Goal: Information Seeking & Learning: Learn about a topic

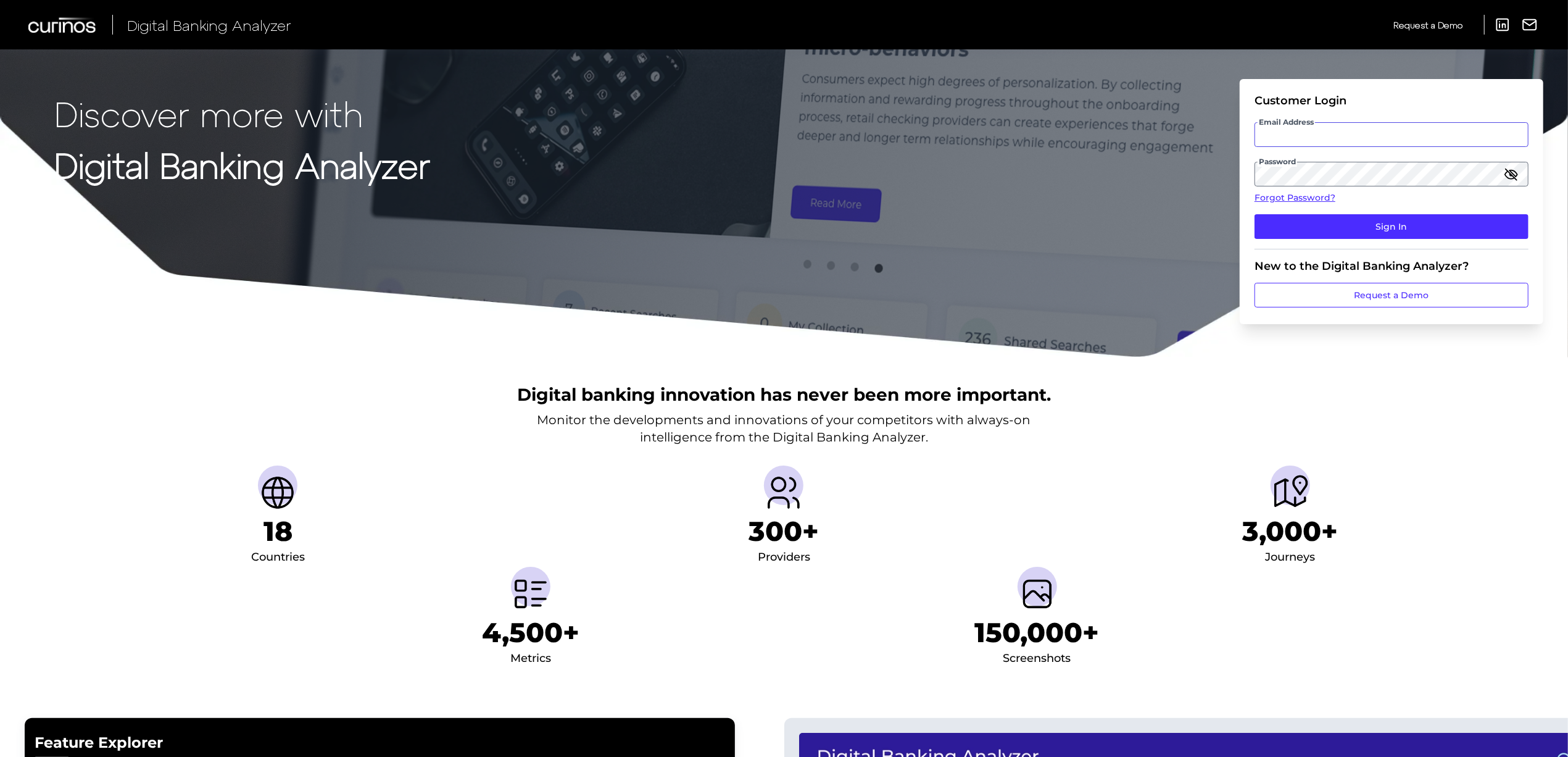
type input "[EMAIL_ADDRESS][PERSON_NAME][DOMAIN_NAME]"
click at [1375, 129] on input "[EMAIL_ADDRESS][PERSON_NAME][DOMAIN_NAME]" at bounding box center [1391, 135] width 274 height 25
click at [1205, 256] on div "Discover more with Digital Banking Analyzer Customer Login Email Address [EMAIL…" at bounding box center [784, 179] width 1568 height 358
click at [1357, 220] on button "Sign In" at bounding box center [1391, 227] width 274 height 25
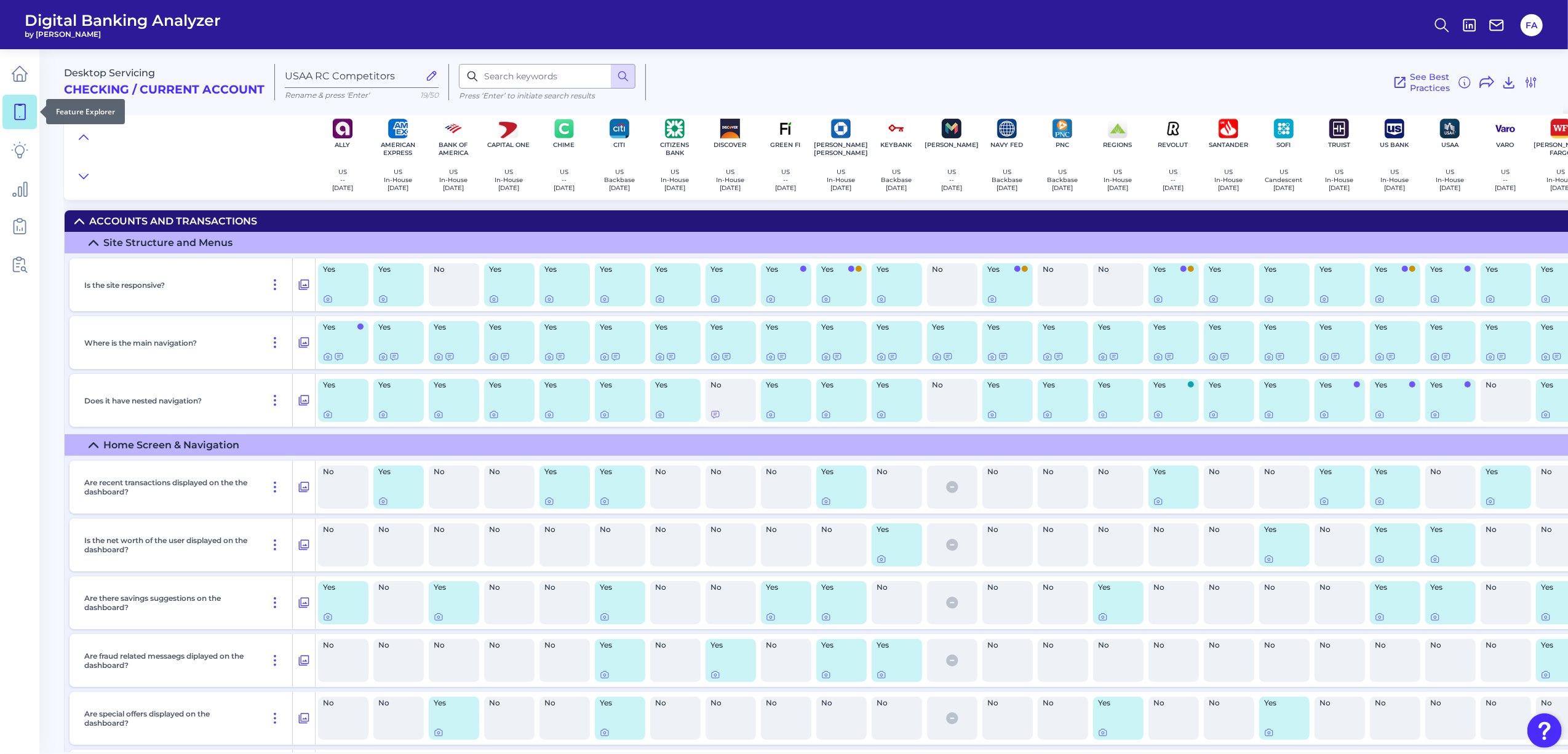
click at [30, 111] on link at bounding box center [20, 112] width 35 height 35
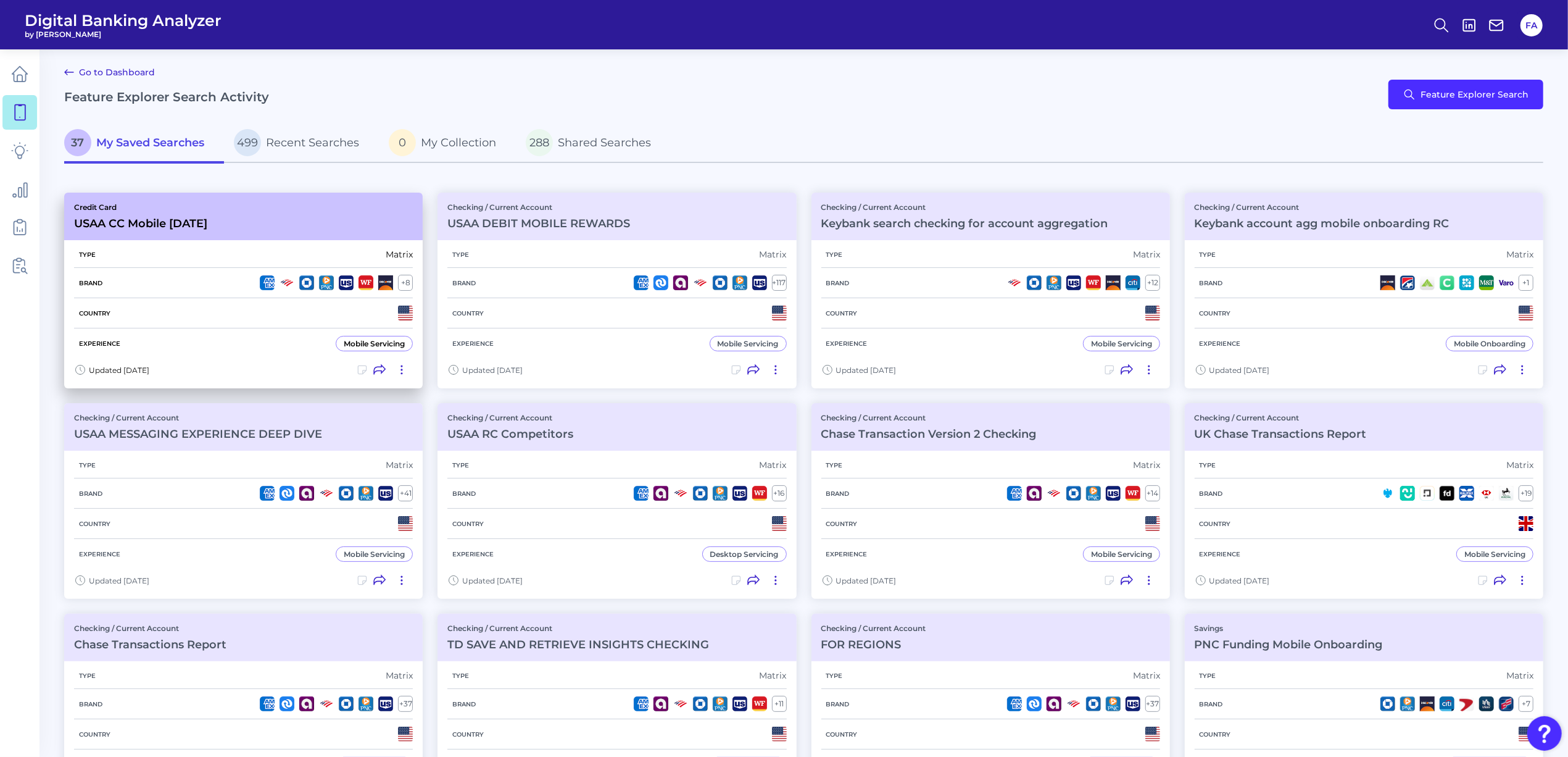
click at [294, 242] on div "Type Matrix" at bounding box center [243, 255] width 339 height 27
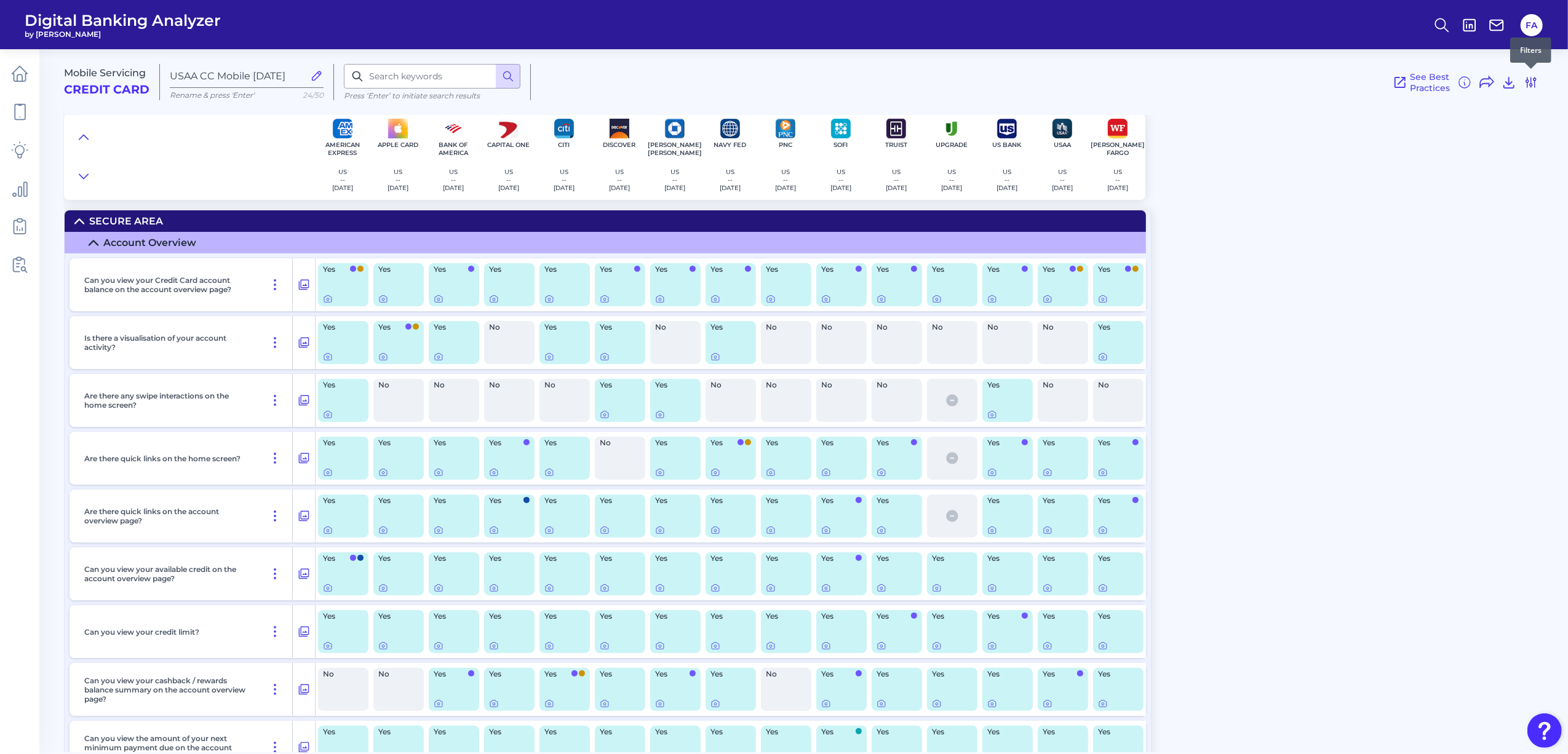
click at [1533, 82] on icon at bounding box center [1531, 82] width 15 height 15
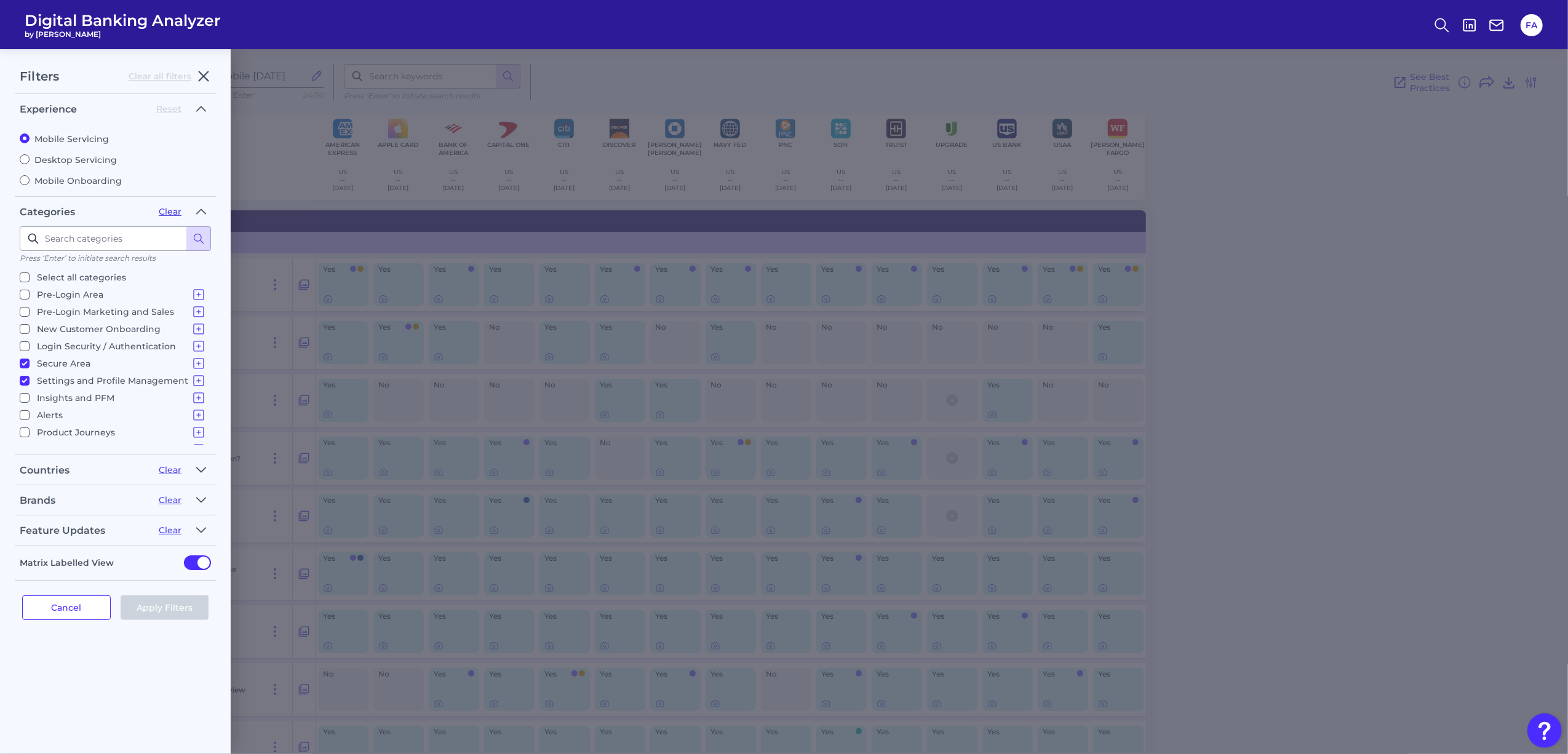
click at [27, 382] on input "Settings and Profile Management Changing settings Marketing Preferences Securit…" at bounding box center [25, 381] width 10 height 10
checkbox input "false"
click at [30, 360] on label "Secure Area Account Overview Credit Card Statements Aggregated Balance - Credit…" at bounding box center [113, 363] width 187 height 15
click at [30, 360] on input "Secure Area Account Overview Credit Card Statements Aggregated Balance - Credit…" at bounding box center [25, 363] width 10 height 10
click at [25, 360] on input "Secure Area Account Overview Credit Card Statements Aggregated Balance - Credit…" at bounding box center [25, 363] width 10 height 10
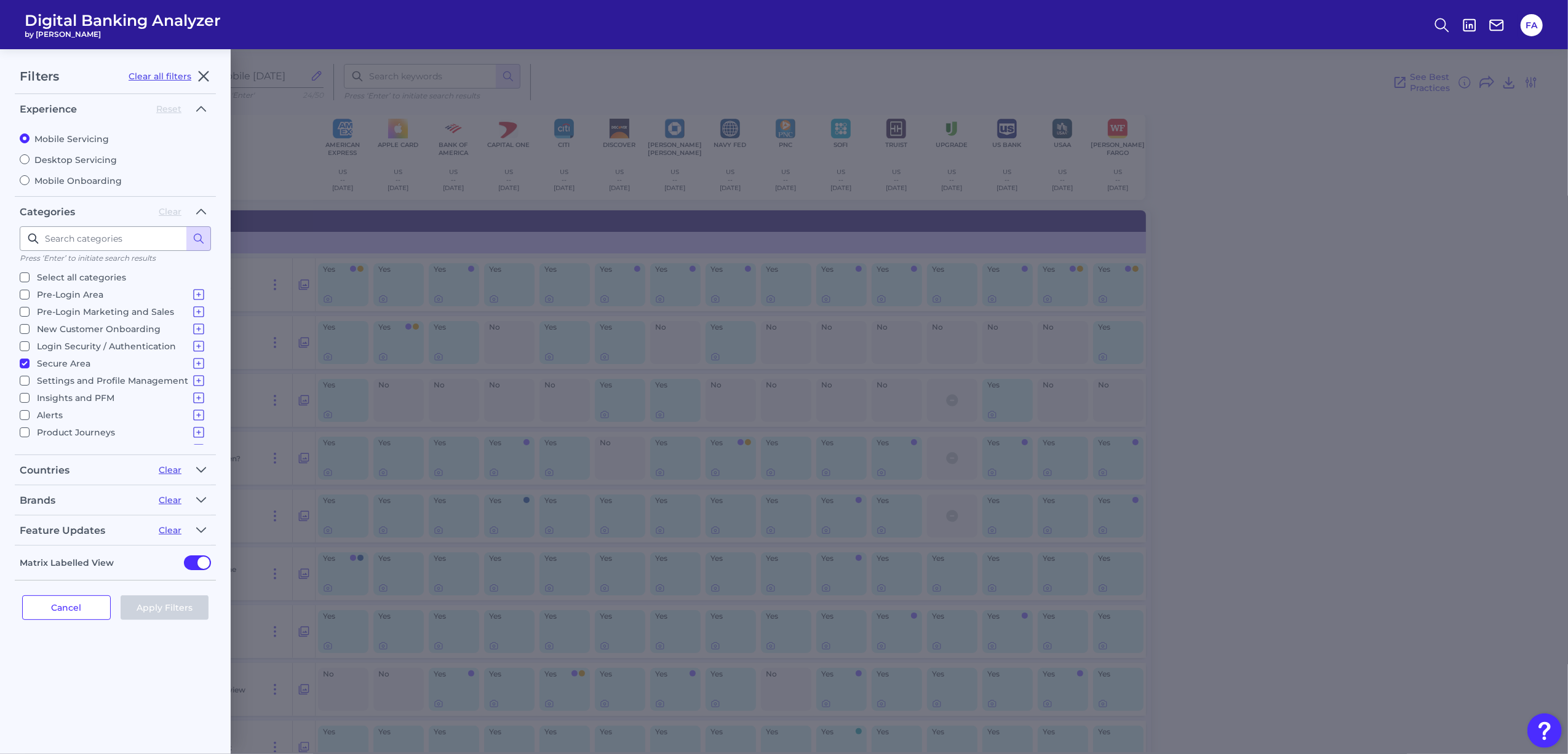
checkbox input "true"
click at [85, 599] on button "Cancel" at bounding box center [66, 608] width 89 height 25
checkbox input "true"
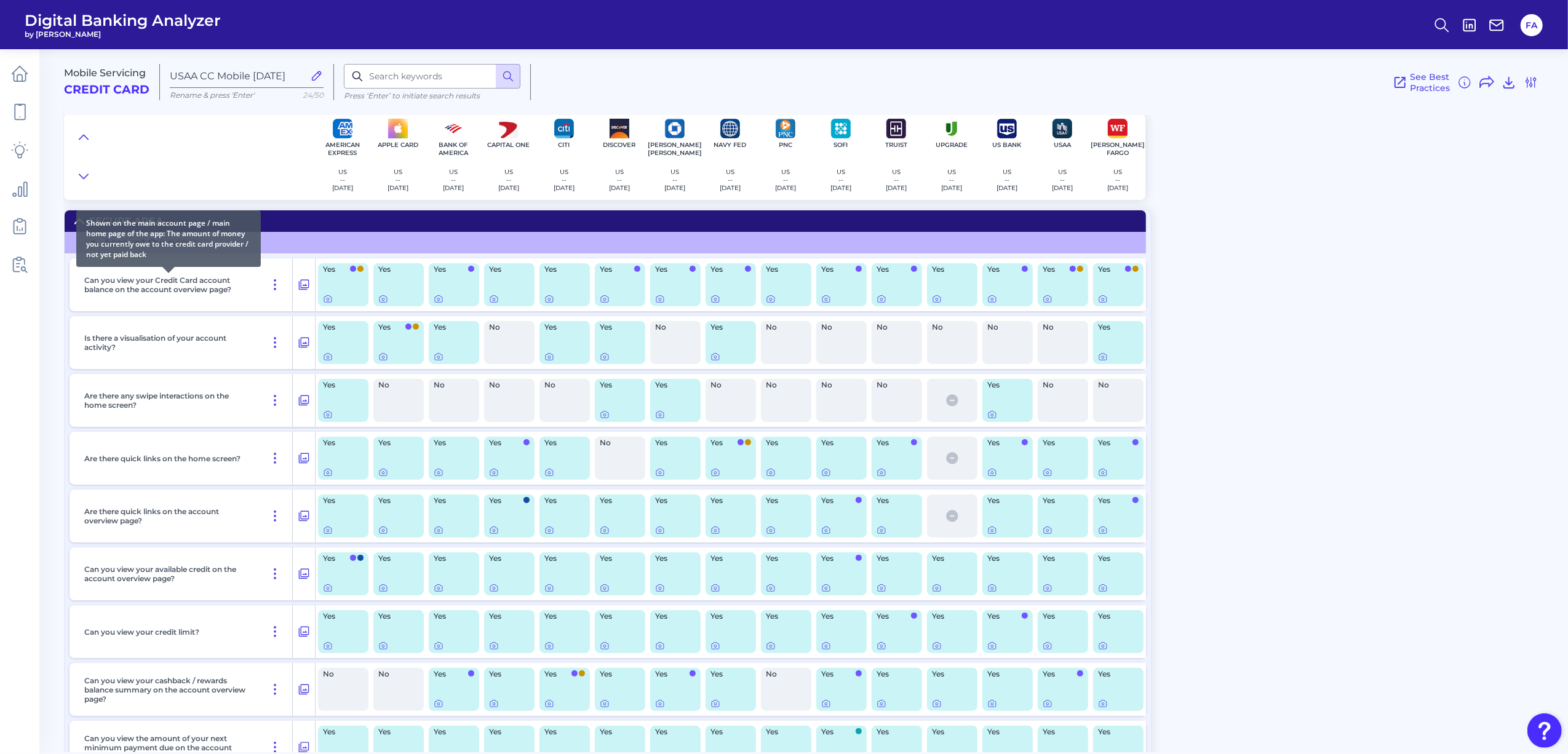
click at [80, 240] on div "Shown on the main account page / main home page of the app: The amount of money…" at bounding box center [168, 239] width 184 height 56
click at [300, 234] on summary "Account Overview" at bounding box center [605, 242] width 1081 height 22
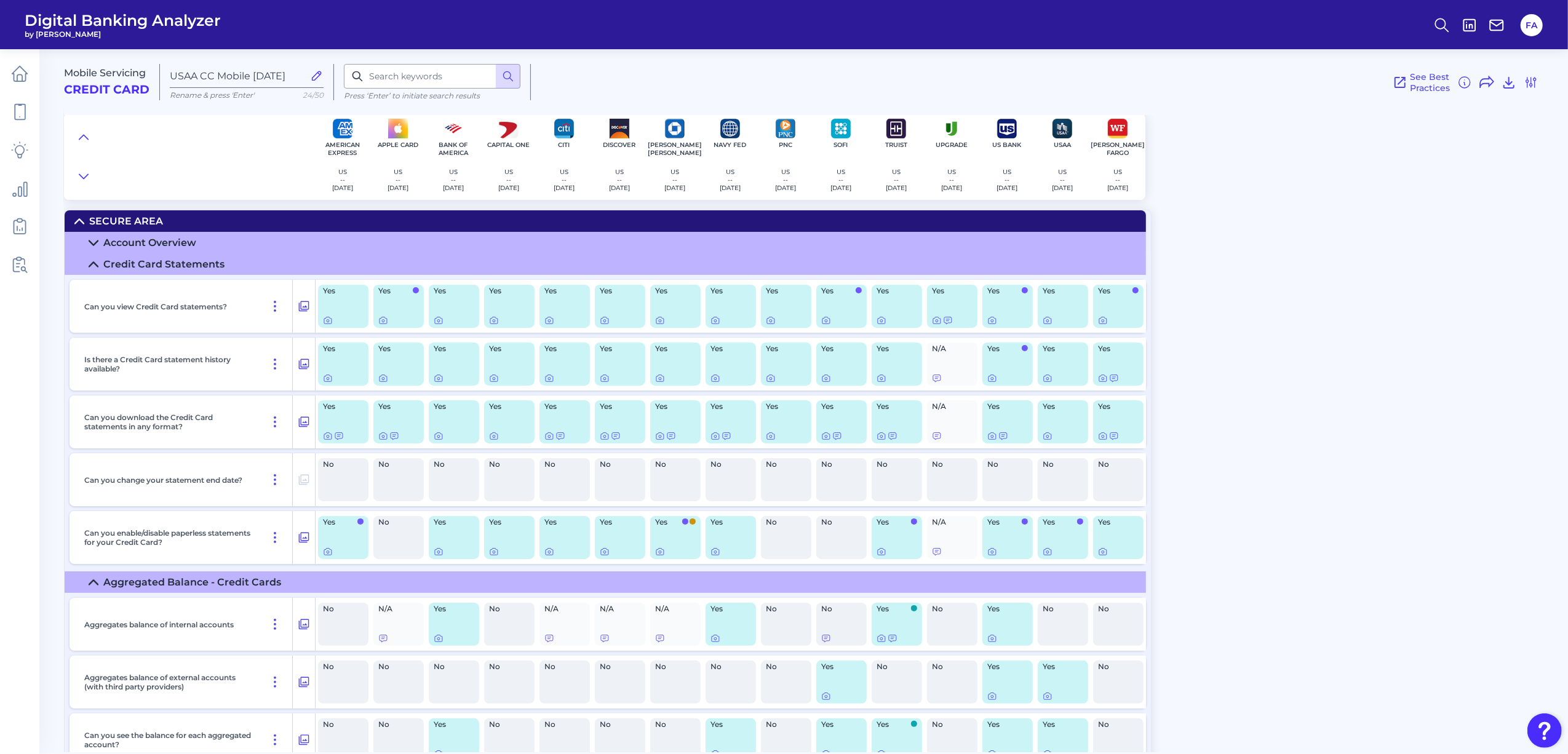
click at [139, 265] on div "Credit Card Statements" at bounding box center [164, 264] width 121 height 12
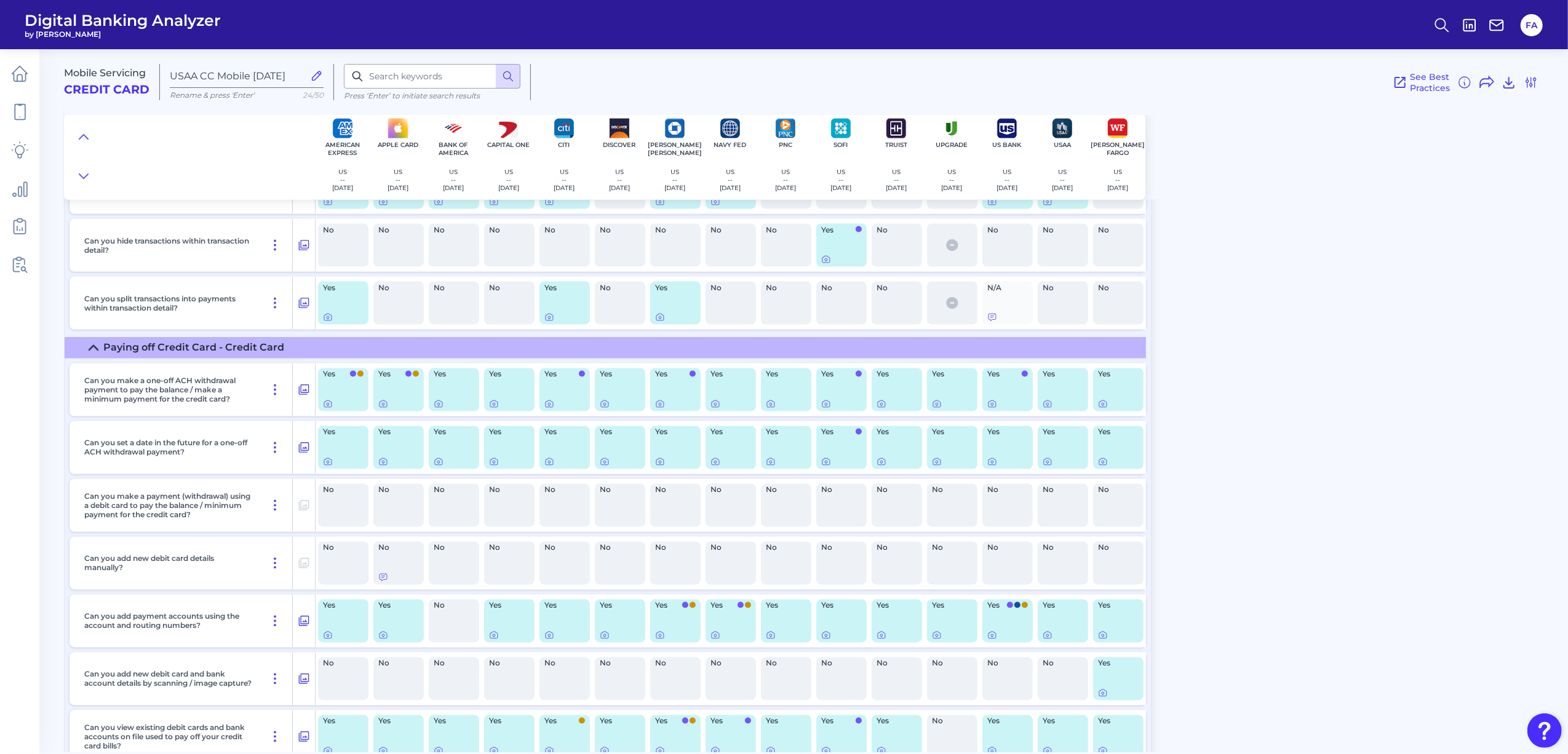
scroll to position [2050, 0]
click at [134, 352] on div "Paying off Credit Card - Credit Card" at bounding box center [194, 346] width 181 height 12
click at [124, 348] on div "Paying off Credit Card - Credit Card" at bounding box center [194, 346] width 181 height 12
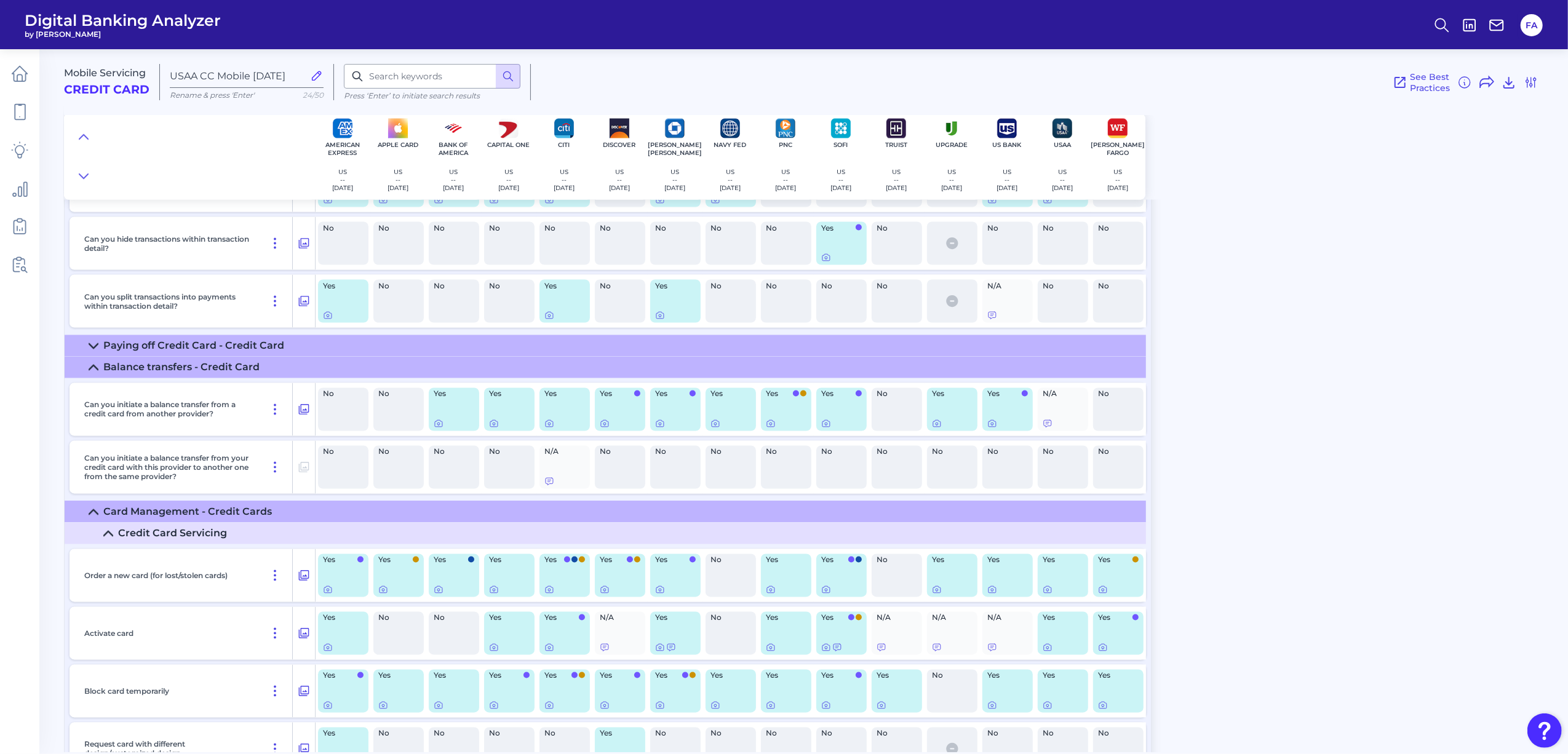
click at [133, 378] on summary "Balance transfers - Credit Card" at bounding box center [605, 367] width 1081 height 22
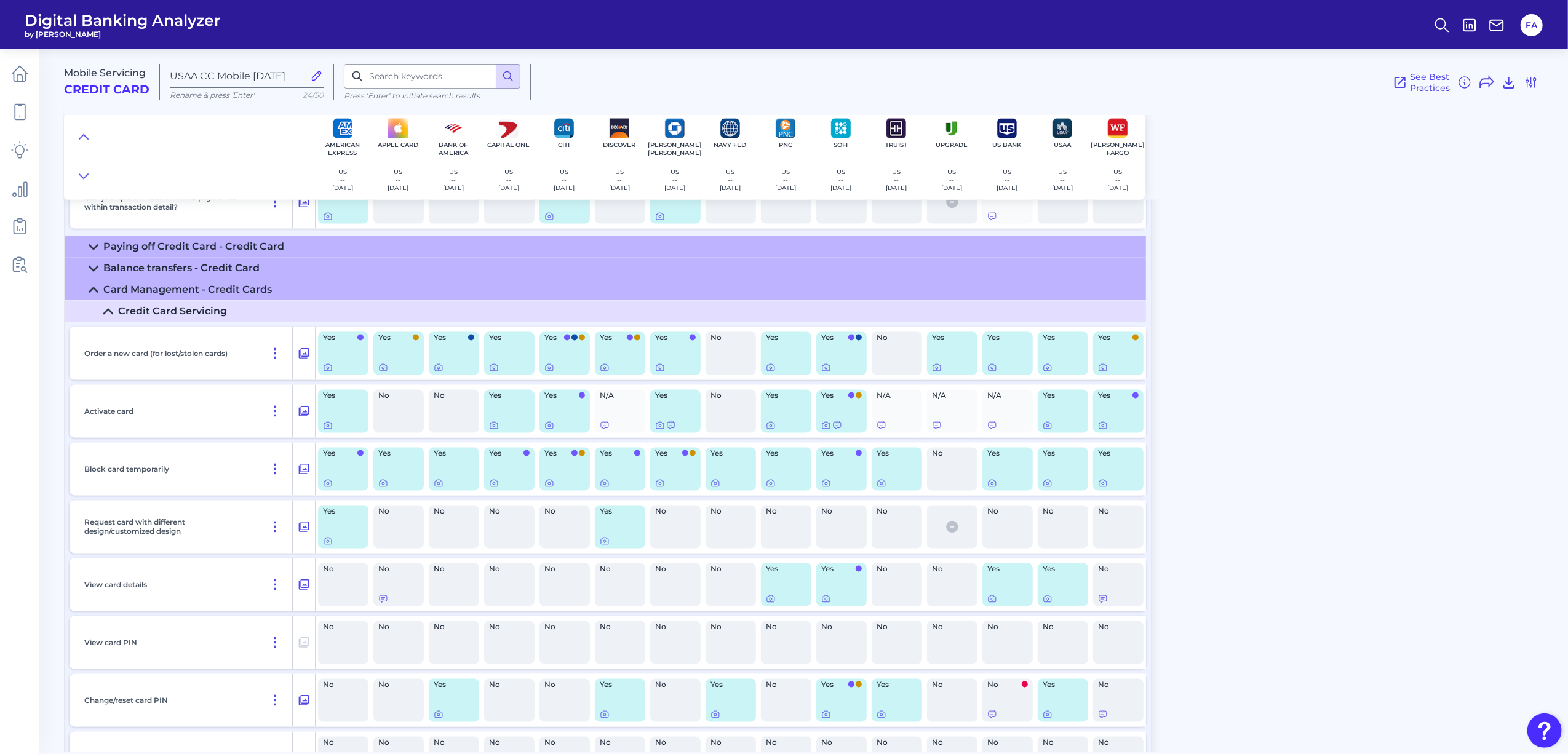
scroll to position [2158, 0]
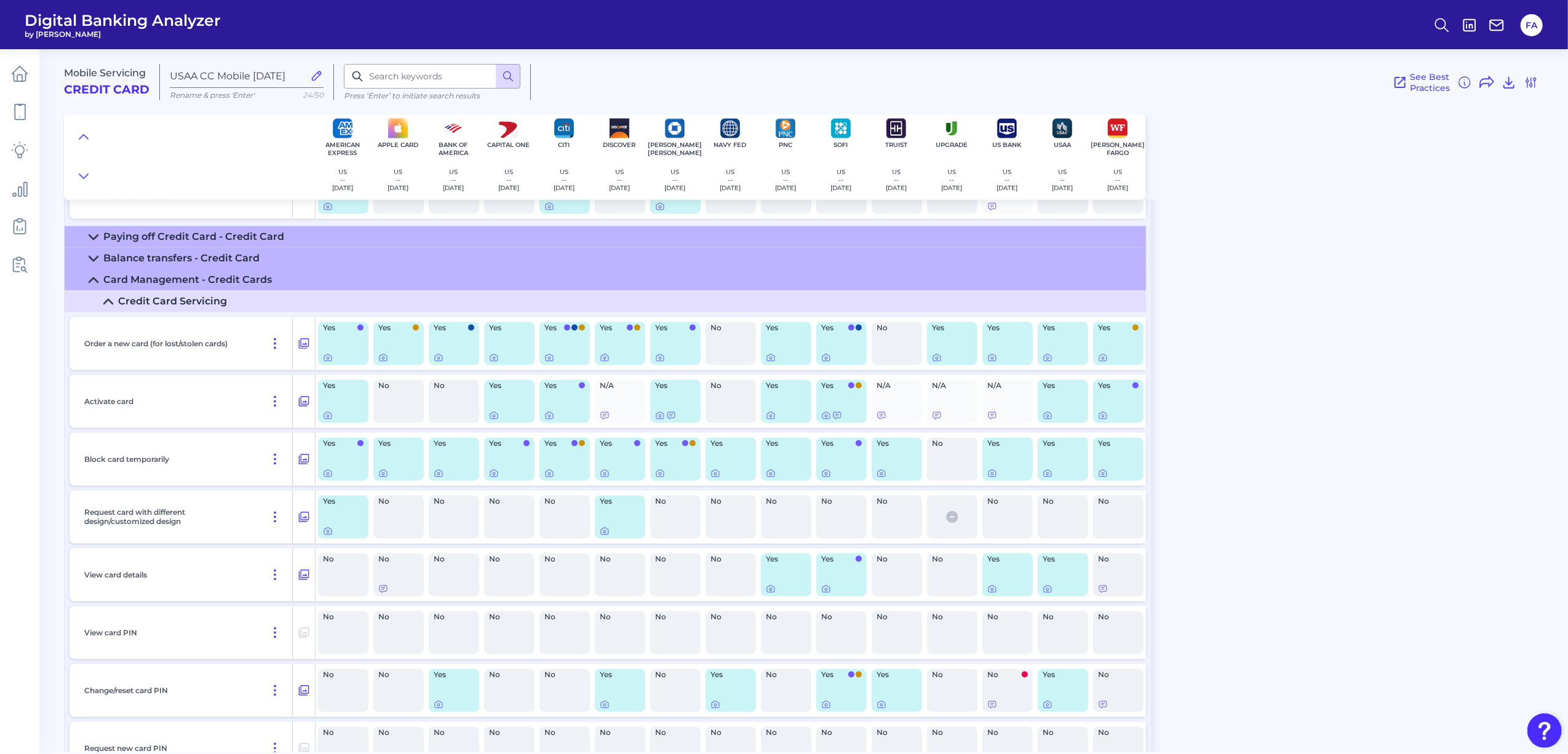
click at [95, 415] on div "Activate card" at bounding box center [186, 401] width 213 height 53
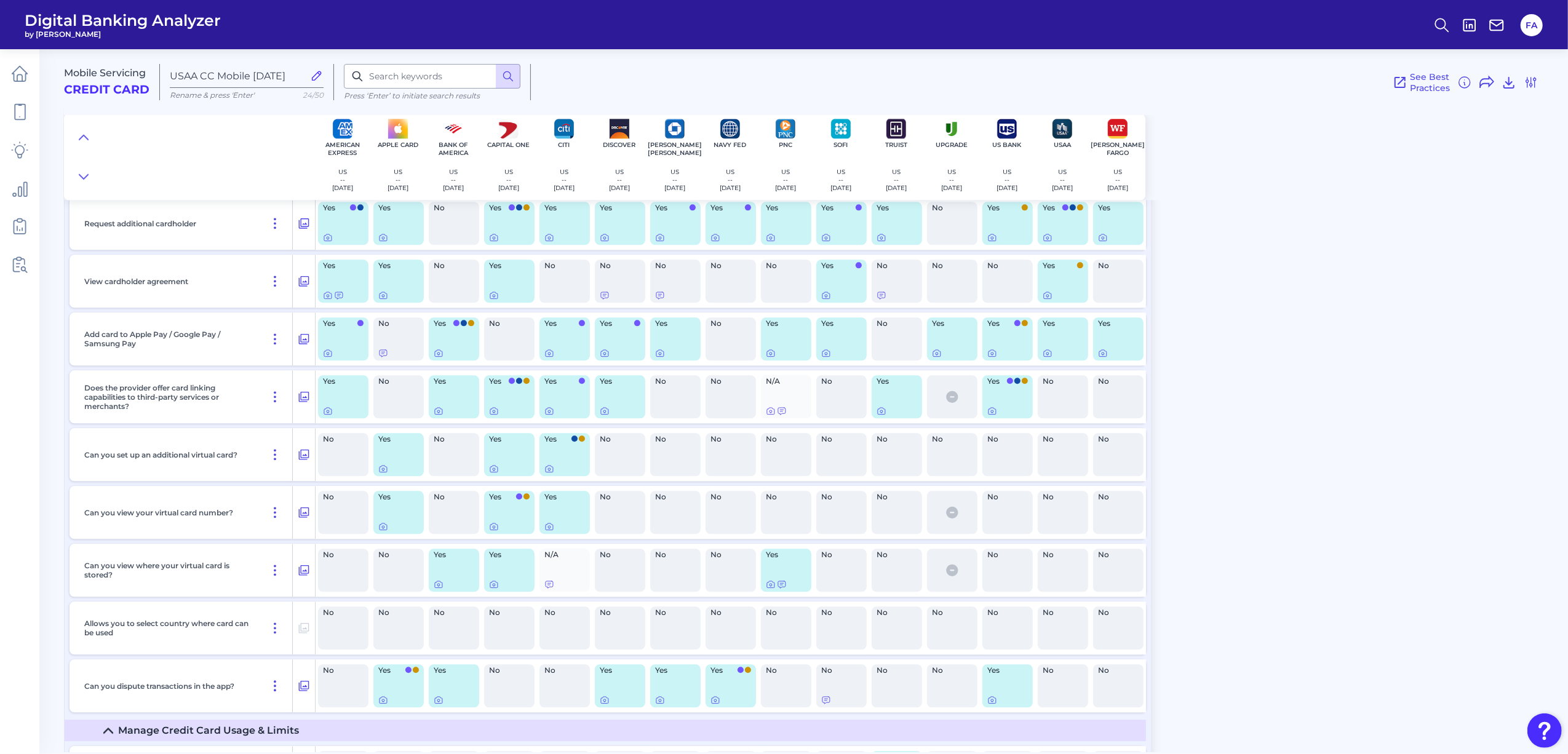
scroll to position [2869, 0]
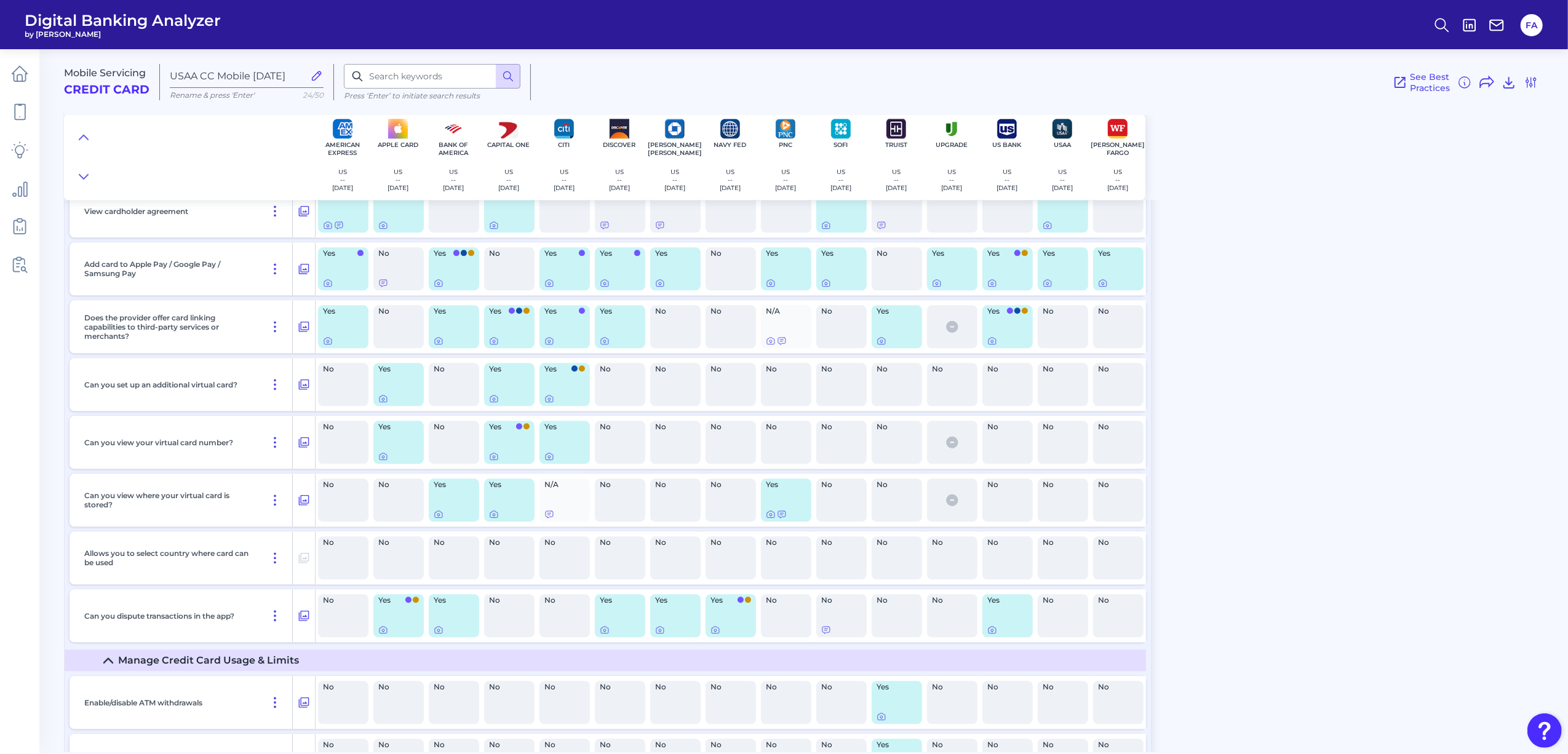
click at [158, 557] on p "Allows you to select country where card can be used" at bounding box center [168, 557] width 168 height 18
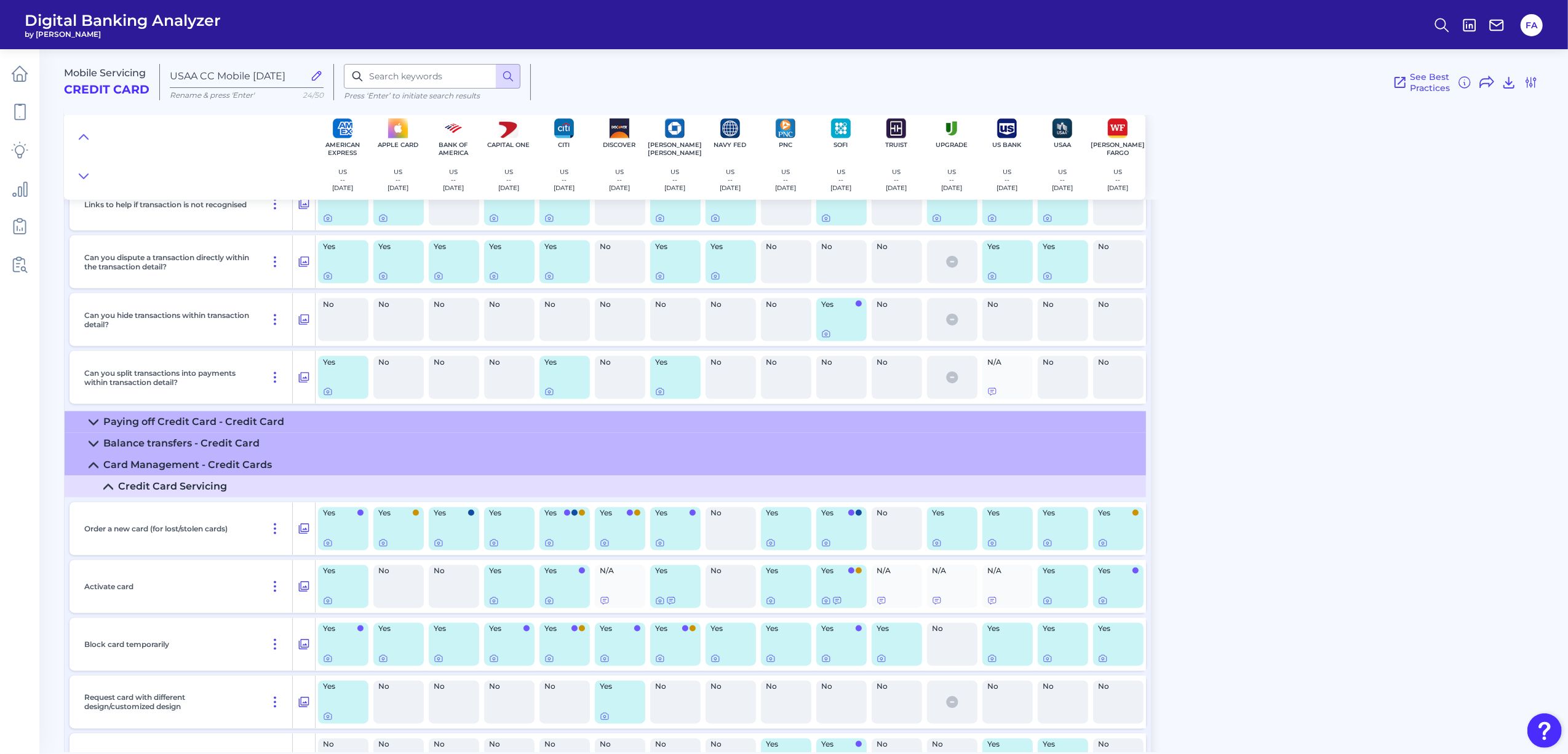
scroll to position [1968, 0]
